Goal: Register for event/course

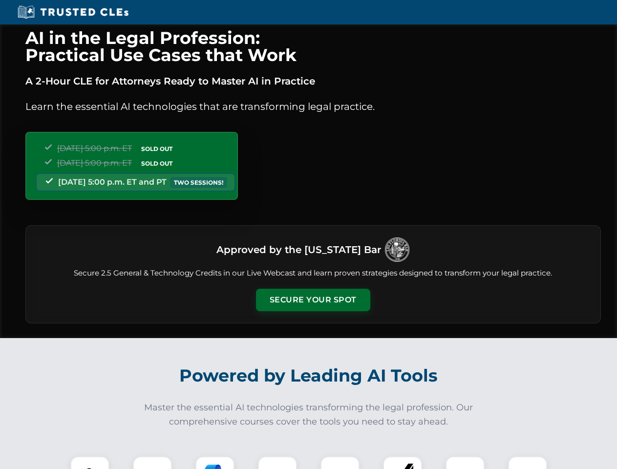
click at [313, 300] on button "Secure Your Spot" at bounding box center [313, 300] width 114 height 22
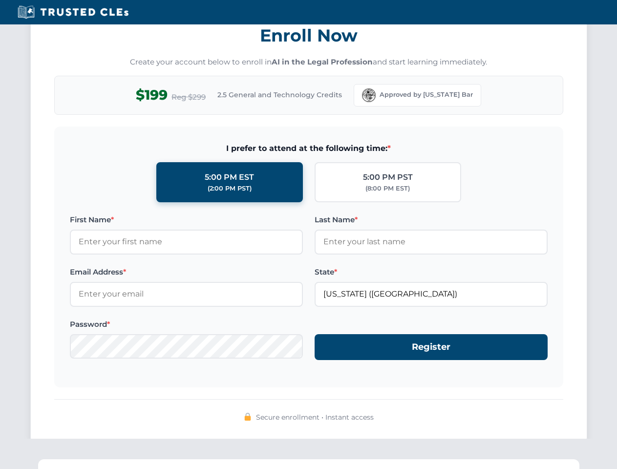
scroll to position [959, 0]
